Goal: Check status: Check status

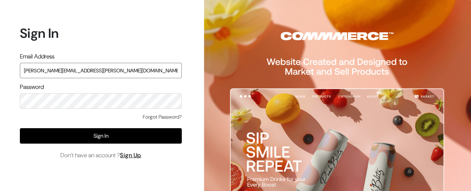
type input "[PERSON_NAME][EMAIL_ADDRESS][PERSON_NAME][DOMAIN_NAME]"
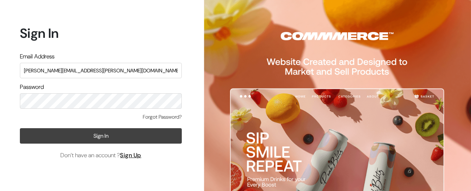
click at [91, 138] on button "Sign In" at bounding box center [101, 135] width 162 height 15
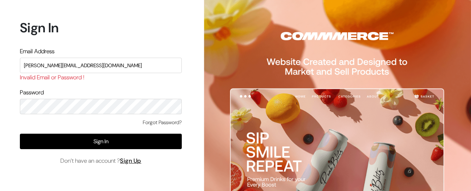
type input "[PERSON_NAME][EMAIL_ADDRESS][DOMAIN_NAME]"
click at [0, 136] on div "Sign In Email Address [PERSON_NAME][EMAIL_ADDRESS][DOMAIN_NAME] Invalid Email o…" at bounding box center [98, 95] width 196 height 191
click at [113, 145] on button "Sign In" at bounding box center [101, 141] width 162 height 15
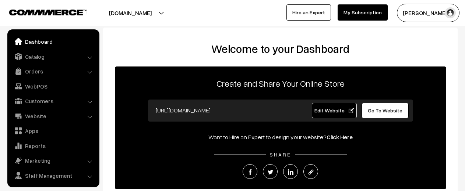
scroll to position [6, 0]
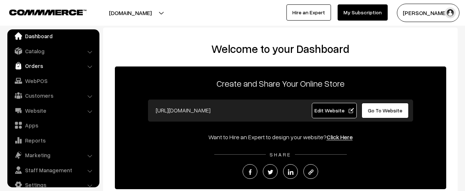
click at [82, 66] on link "Orders" at bounding box center [53, 65] width 88 height 13
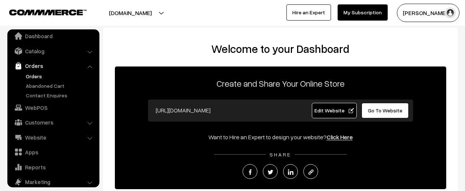
click at [31, 76] on link "Orders" at bounding box center [60, 77] width 73 height 8
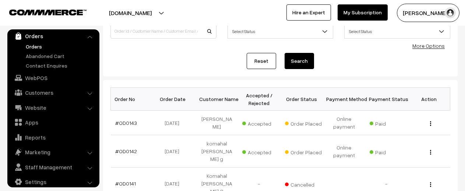
scroll to position [63, 0]
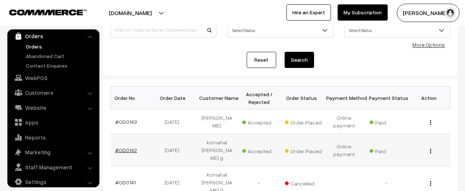
click at [128, 148] on link "#OD0142" at bounding box center [126, 150] width 22 height 6
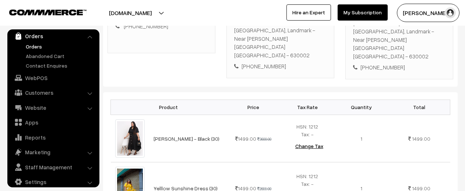
scroll to position [153, 0]
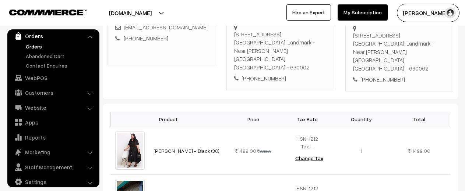
click at [35, 47] on link "Orders" at bounding box center [60, 47] width 73 height 8
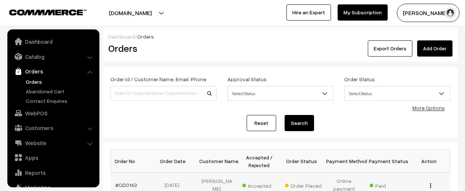
scroll to position [35, 0]
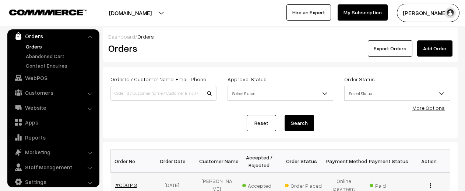
click at [130, 184] on link "#OD0143" at bounding box center [126, 185] width 22 height 6
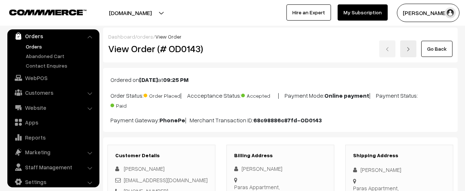
scroll to position [45, 0]
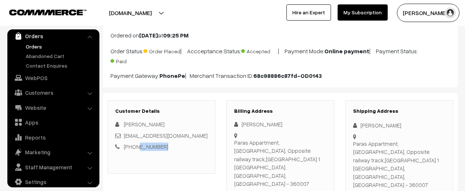
drag, startPoint x: 165, startPoint y: 147, endPoint x: 134, endPoint y: 147, distance: 30.9
click at [134, 147] on div "[PHONE_NUMBER]" at bounding box center [161, 147] width 92 height 8
copy link "428202424"
drag, startPoint x: 161, startPoint y: 126, endPoint x: 125, endPoint y: 125, distance: 35.4
click at [125, 125] on div "[PERSON_NAME]" at bounding box center [161, 124] width 92 height 8
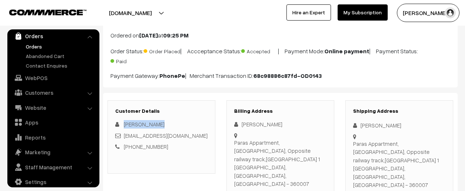
copy span "[PERSON_NAME]"
click at [234, 143] on div "Billing Address [PERSON_NAME] Paras Appartment, [GEOGRAPHIC_DATA], Opposite rai…" at bounding box center [280, 154] width 108 height 107
copy div "Paras Appartment, [GEOGRAPHIC_DATA], Opposite railway track,[GEOGRAPHIC_DATA] […"
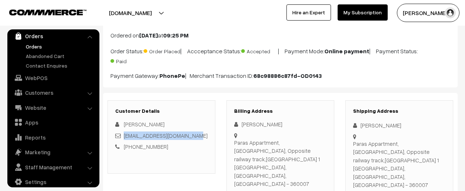
drag, startPoint x: 190, startPoint y: 138, endPoint x: 124, endPoint y: 140, distance: 66.3
click at [124, 140] on div "joshinirali22570@gmail.com" at bounding box center [161, 136] width 92 height 8
copy link "joshinirali22570@gmail.com"
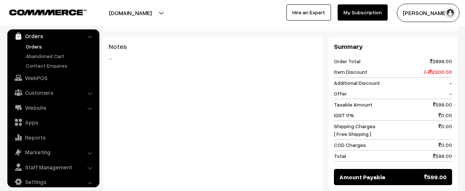
scroll to position [321, 0]
